Goal: Task Accomplishment & Management: Manage account settings

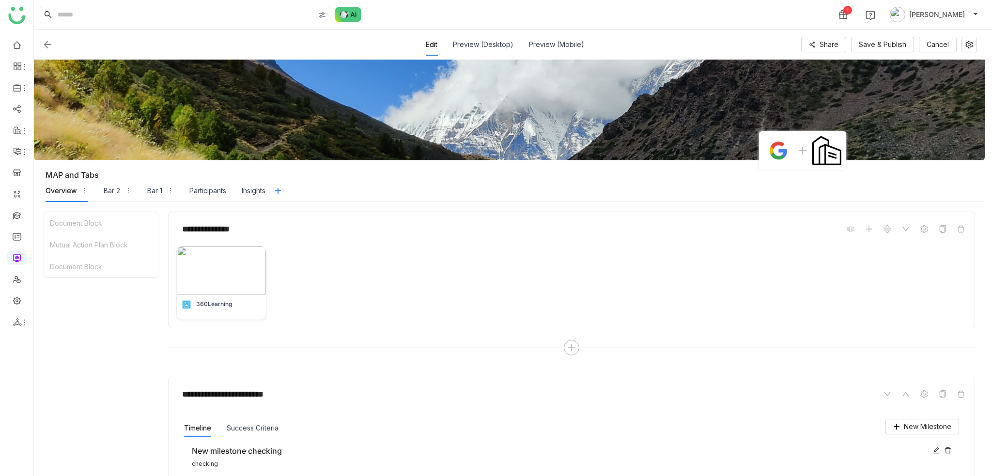
scroll to position [241, 0]
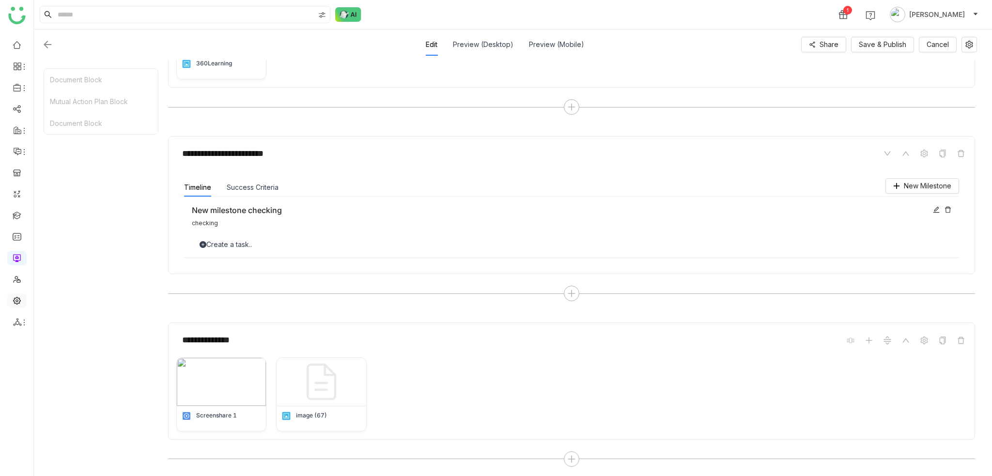
click at [14, 298] on link at bounding box center [17, 300] width 9 height 8
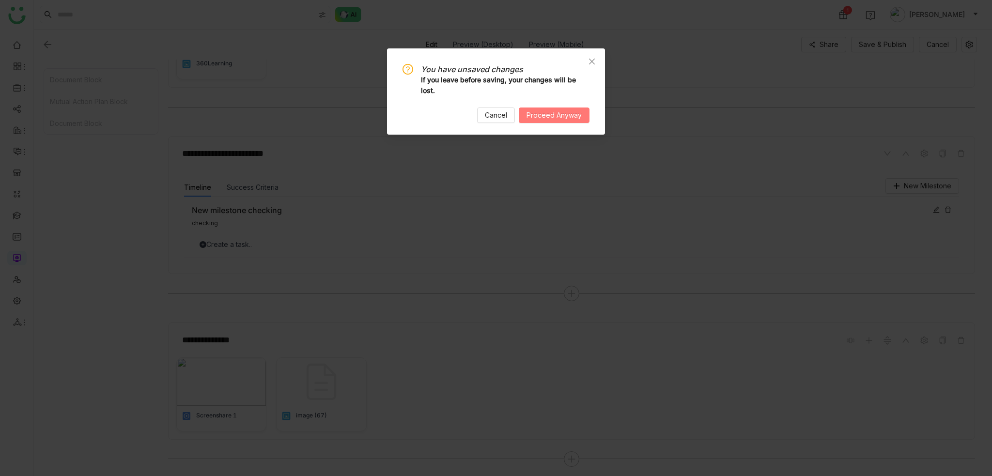
click at [546, 112] on span "Proceed Anyway" at bounding box center [554, 115] width 55 height 11
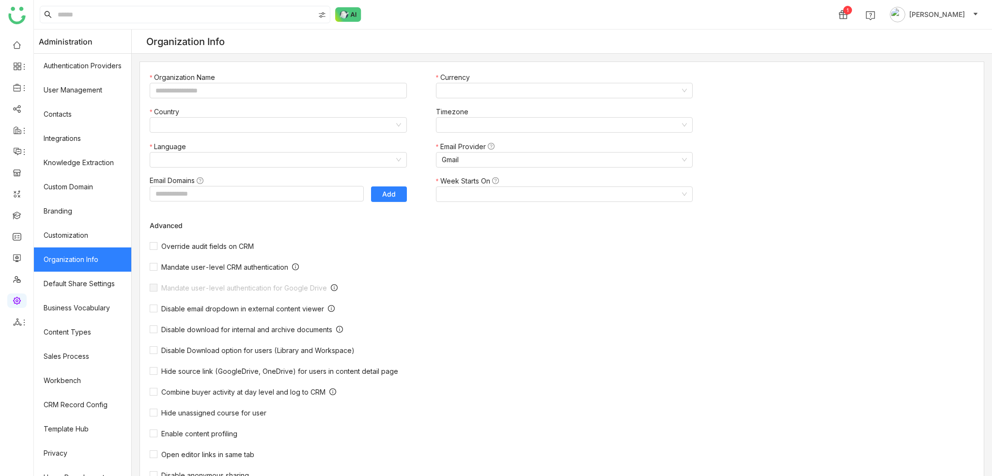
type input "*******"
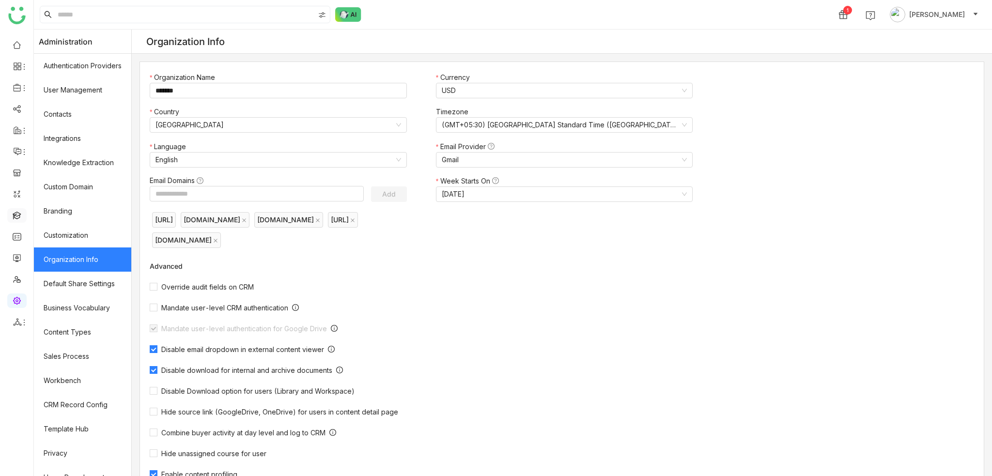
click at [15, 219] on link at bounding box center [17, 215] width 9 height 8
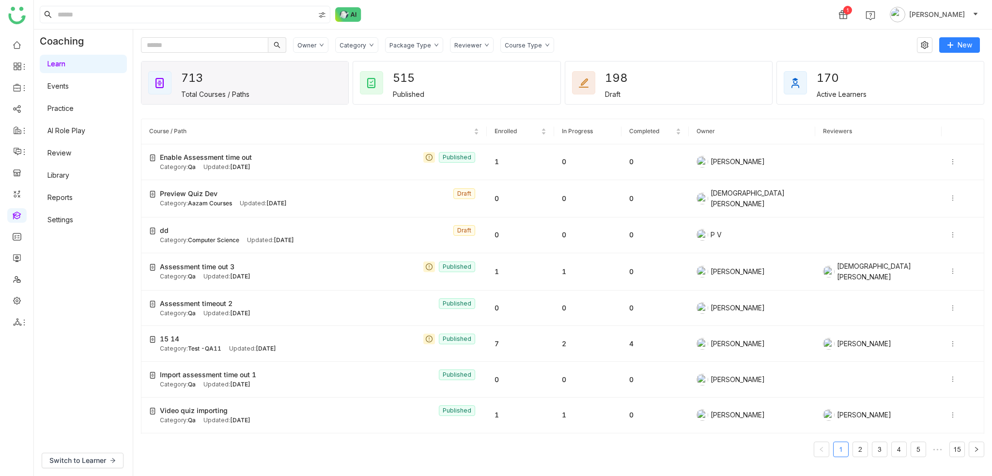
click at [73, 218] on link "Settings" at bounding box center [60, 220] width 26 height 8
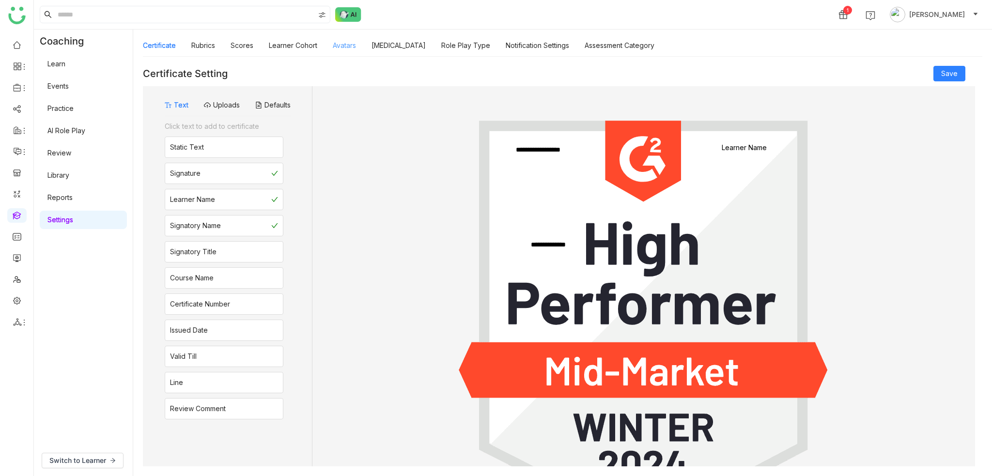
click at [349, 44] on link "Avatars" at bounding box center [344, 45] width 23 height 8
click at [289, 44] on link "Learner Cohort" at bounding box center [293, 45] width 48 height 8
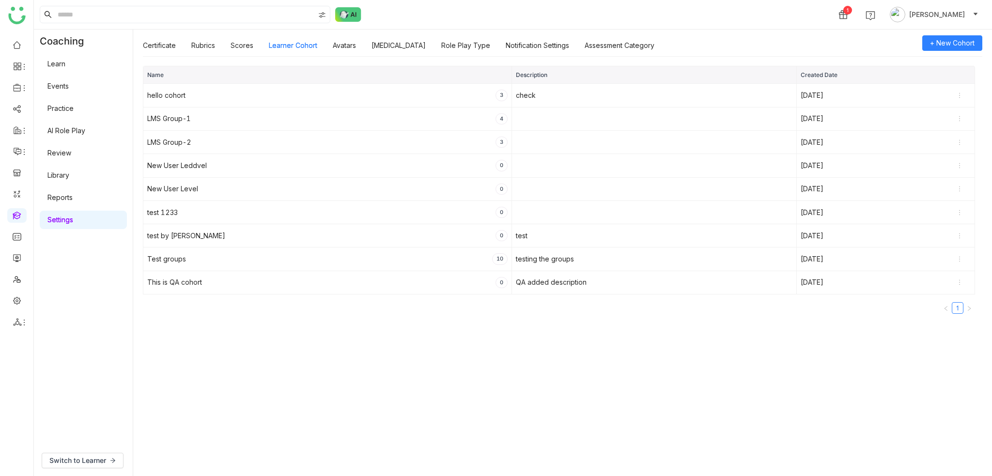
click at [73, 224] on link "Settings" at bounding box center [60, 220] width 26 height 8
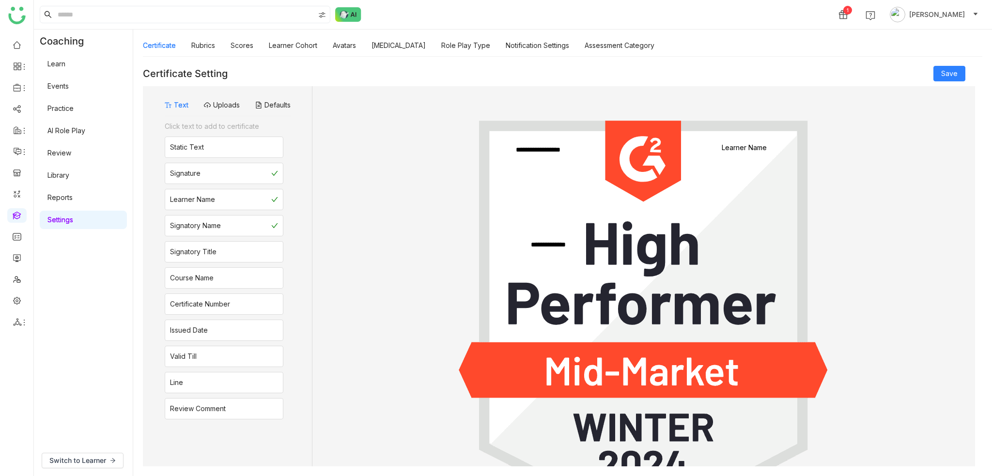
click at [65, 68] on link "Learn" at bounding box center [56, 64] width 18 height 8
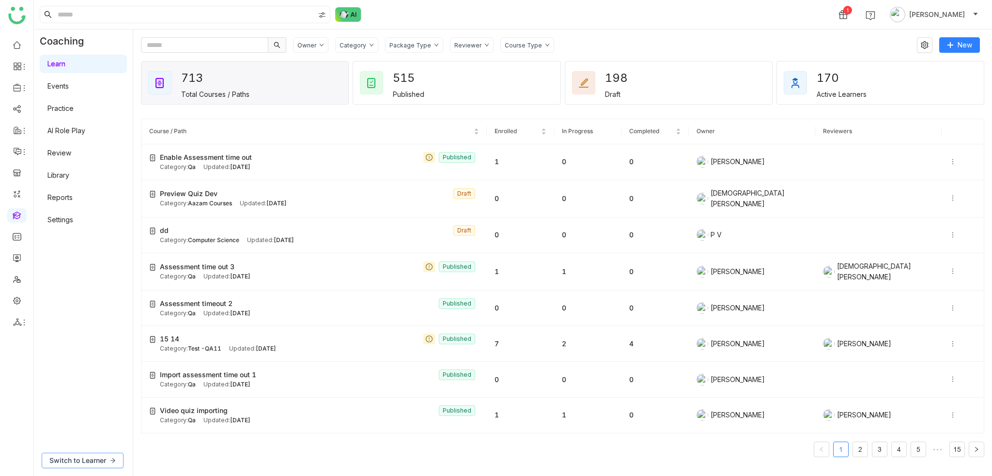
click at [78, 464] on span "Switch to Learner" at bounding box center [77, 460] width 57 height 11
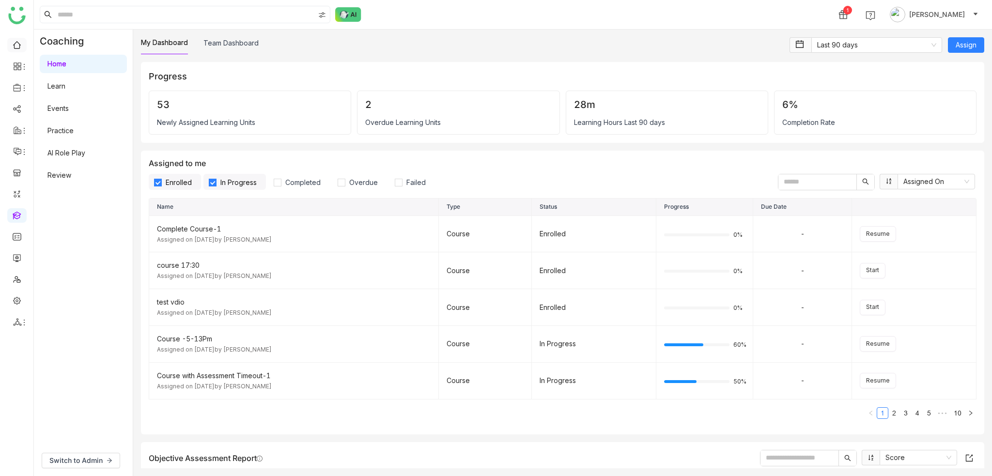
click at [16, 40] on link at bounding box center [17, 44] width 9 height 8
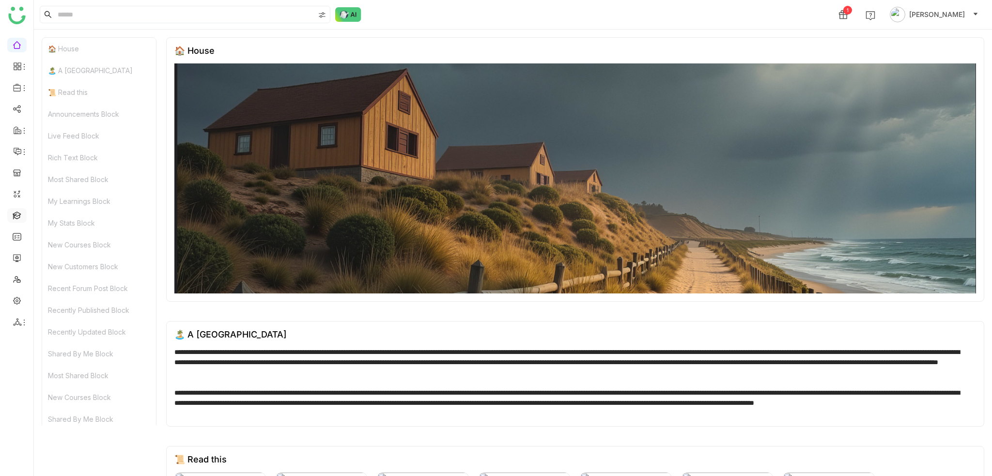
click at [16, 218] on link at bounding box center [17, 215] width 9 height 8
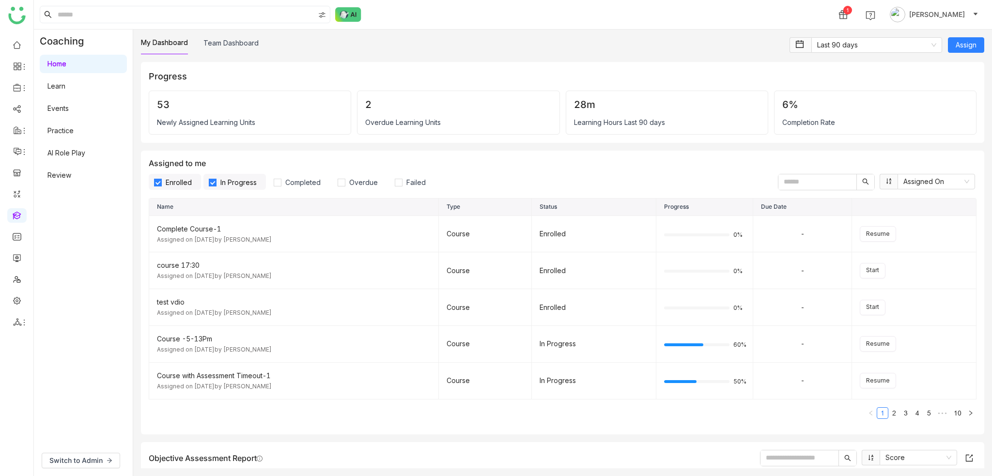
click at [445, 38] on div "My Dashboard Team Dashboard" at bounding box center [462, 45] width 643 height 17
drag, startPoint x: 22, startPoint y: 50, endPoint x: 29, endPoint y: 58, distance: 10.6
click at [21, 48] on link at bounding box center [17, 44] width 9 height 8
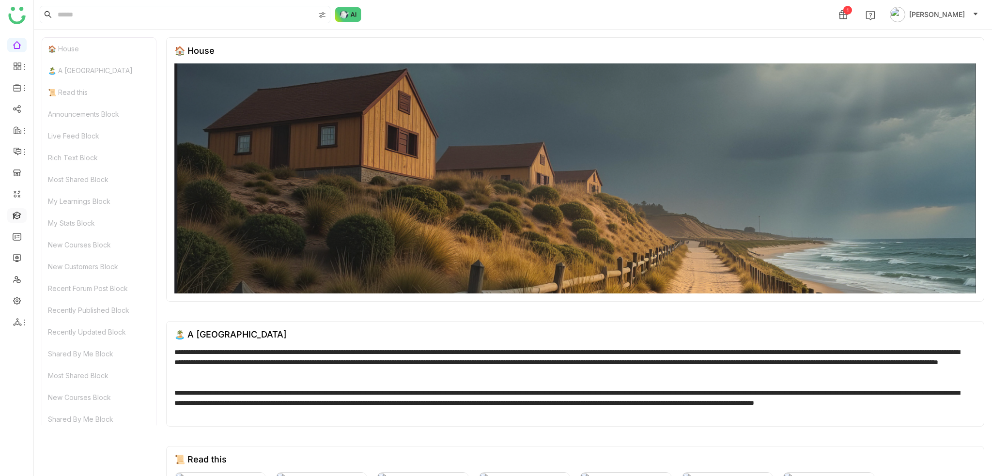
click at [21, 235] on link at bounding box center [17, 236] width 9 height 8
click at [20, 217] on link at bounding box center [17, 215] width 9 height 8
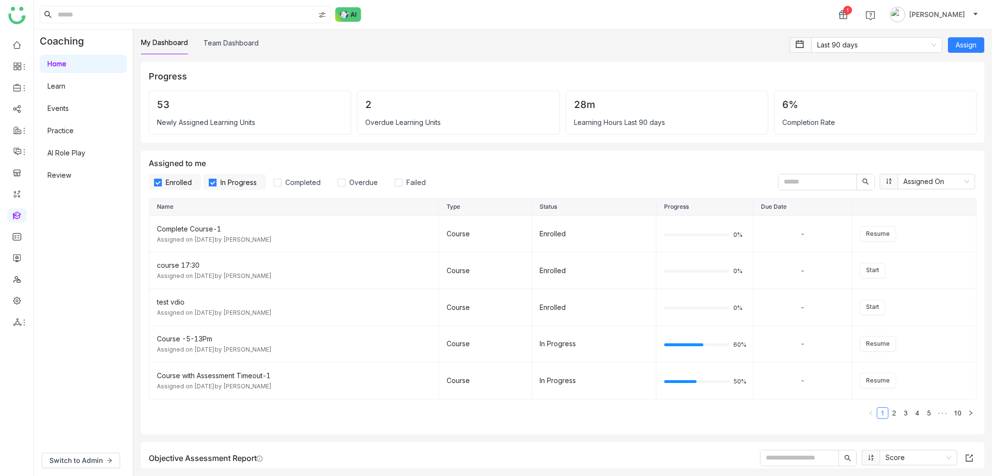
click at [17, 217] on link at bounding box center [17, 215] width 9 height 8
click at [86, 460] on span "Switch to Admin" at bounding box center [75, 460] width 53 height 11
